Goal: Go to known website: Access a specific website the user already knows

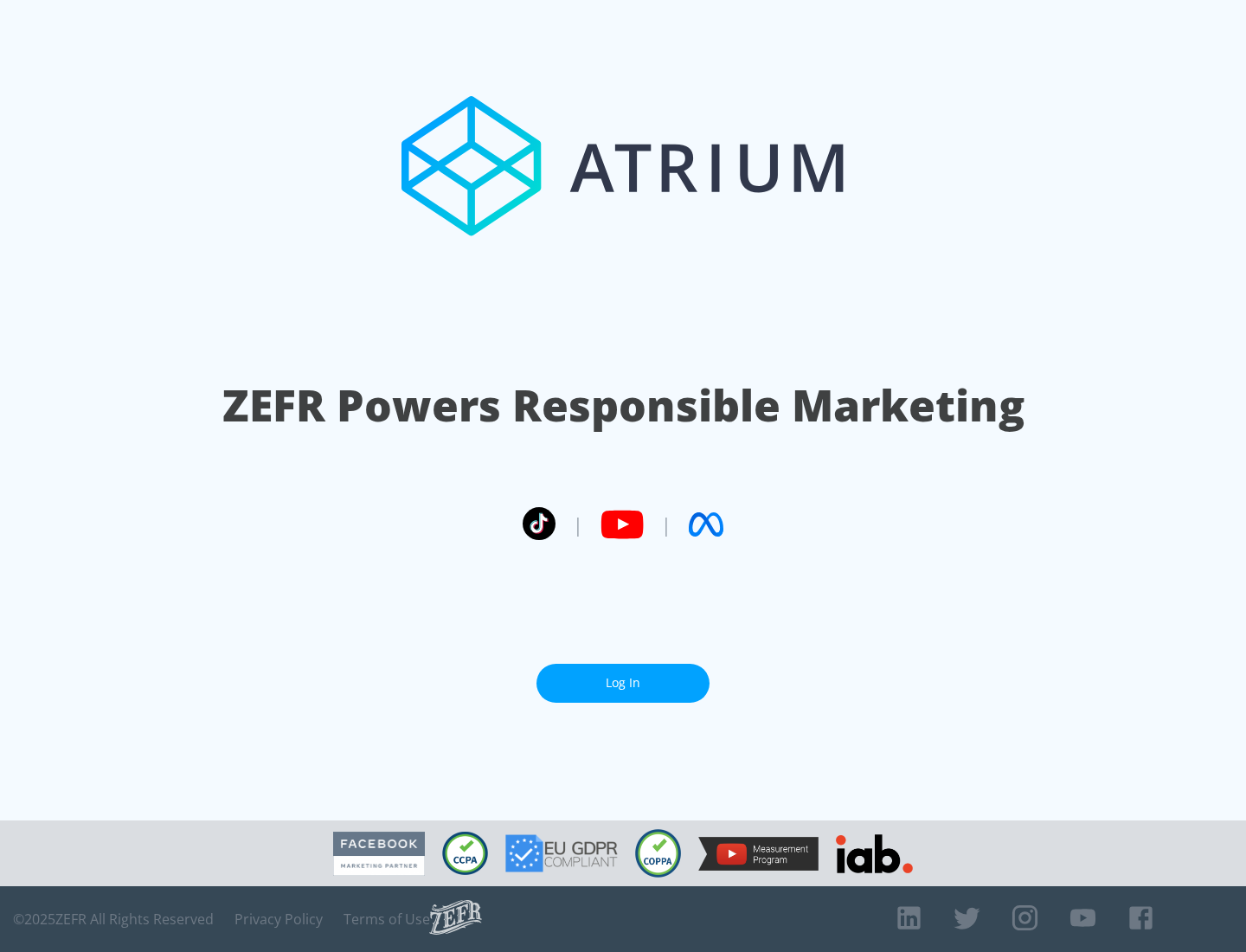
click at [623, 683] on link "Log In" at bounding box center [623, 683] width 174 height 39
